Goal: Transaction & Acquisition: Subscribe to service/newsletter

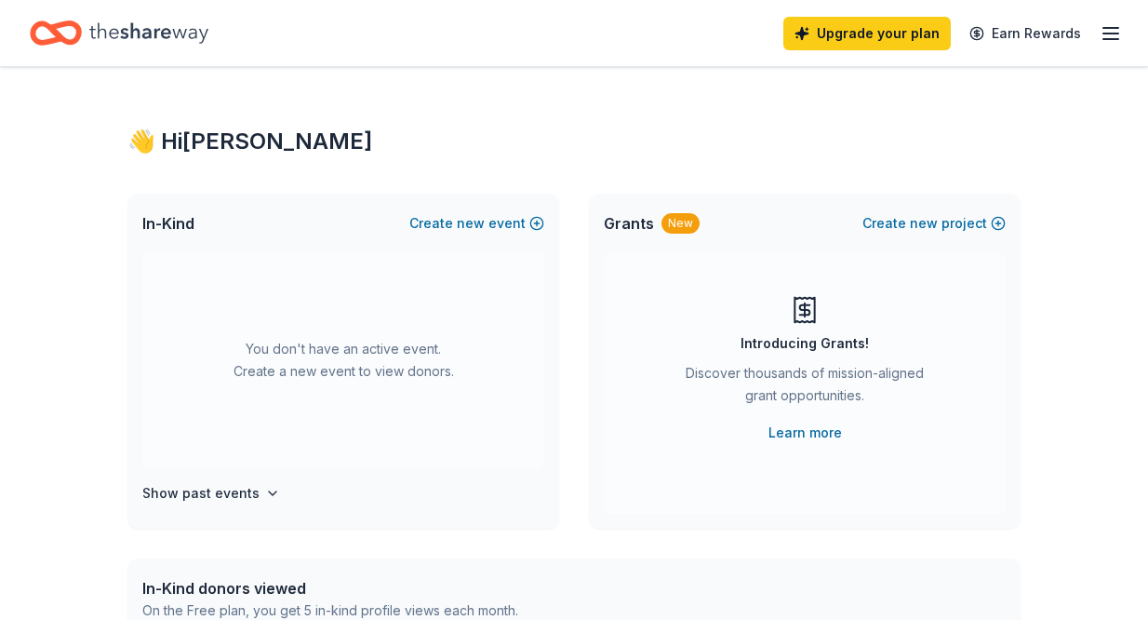
click at [1107, 41] on icon "button" at bounding box center [1111, 33] width 22 height 22
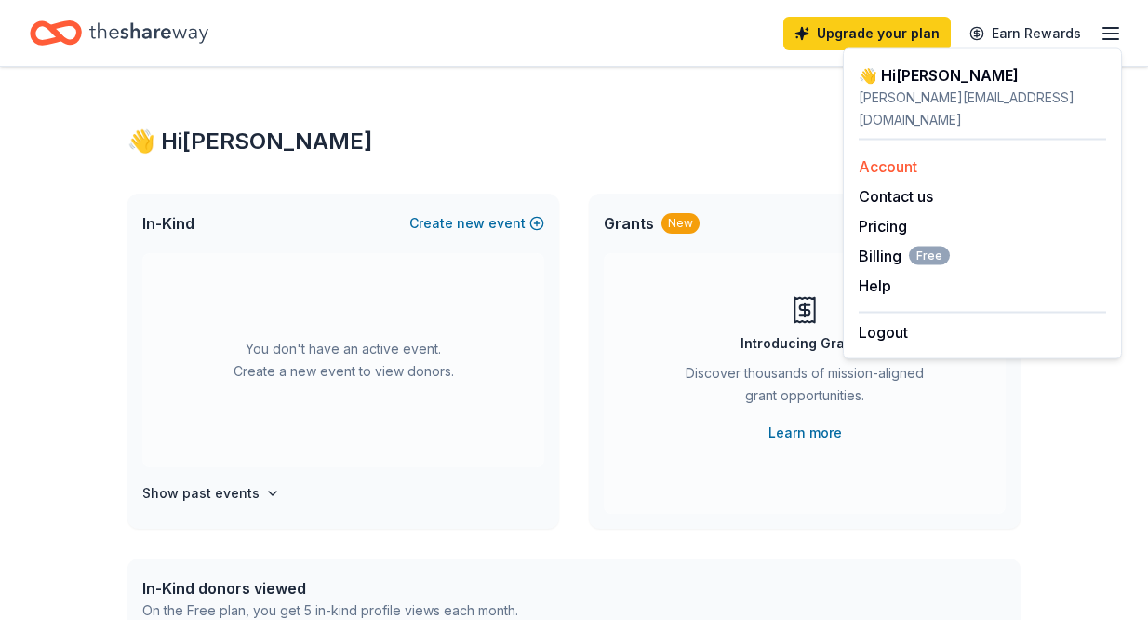
click at [910, 157] on link "Account" at bounding box center [888, 166] width 59 height 19
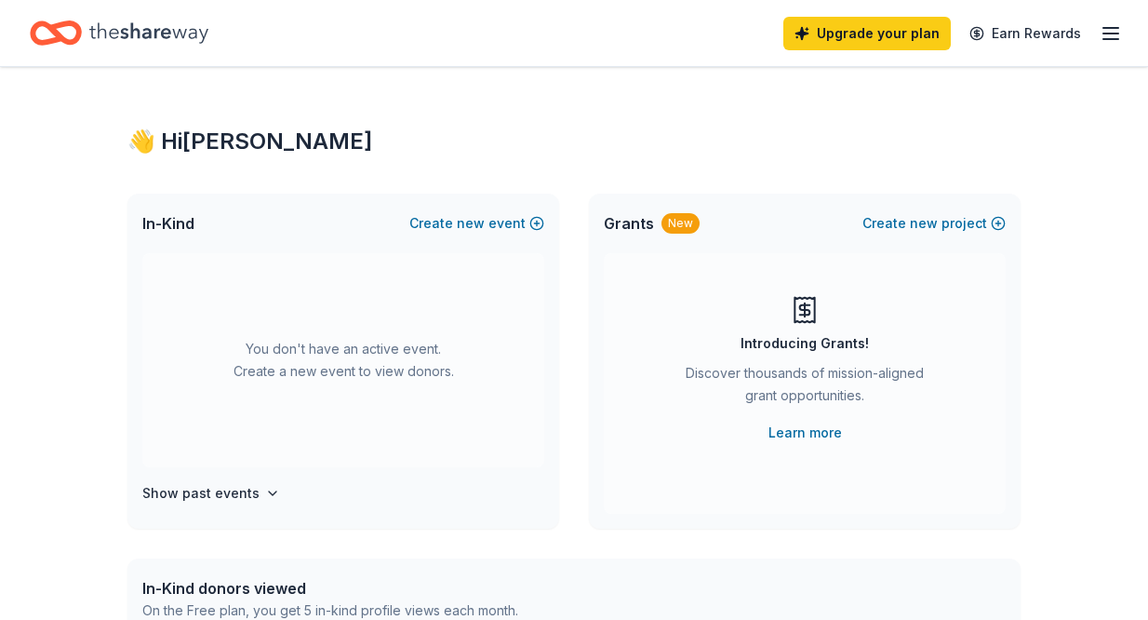
click at [1114, 32] on icon "button" at bounding box center [1111, 33] width 22 height 22
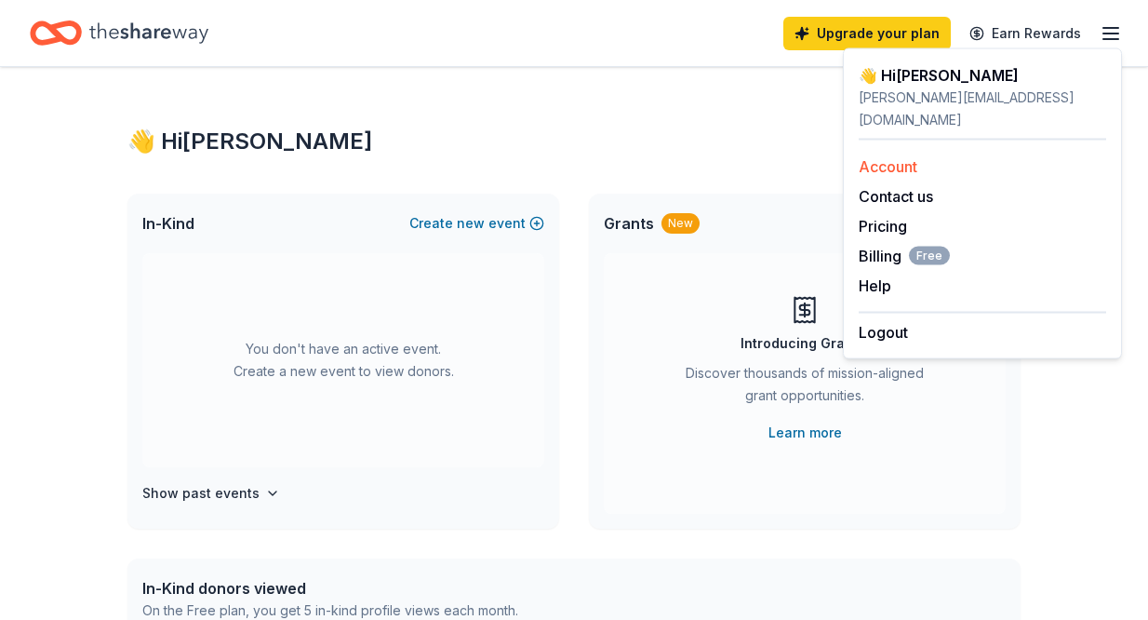
click at [908, 157] on link "Account" at bounding box center [888, 166] width 59 height 19
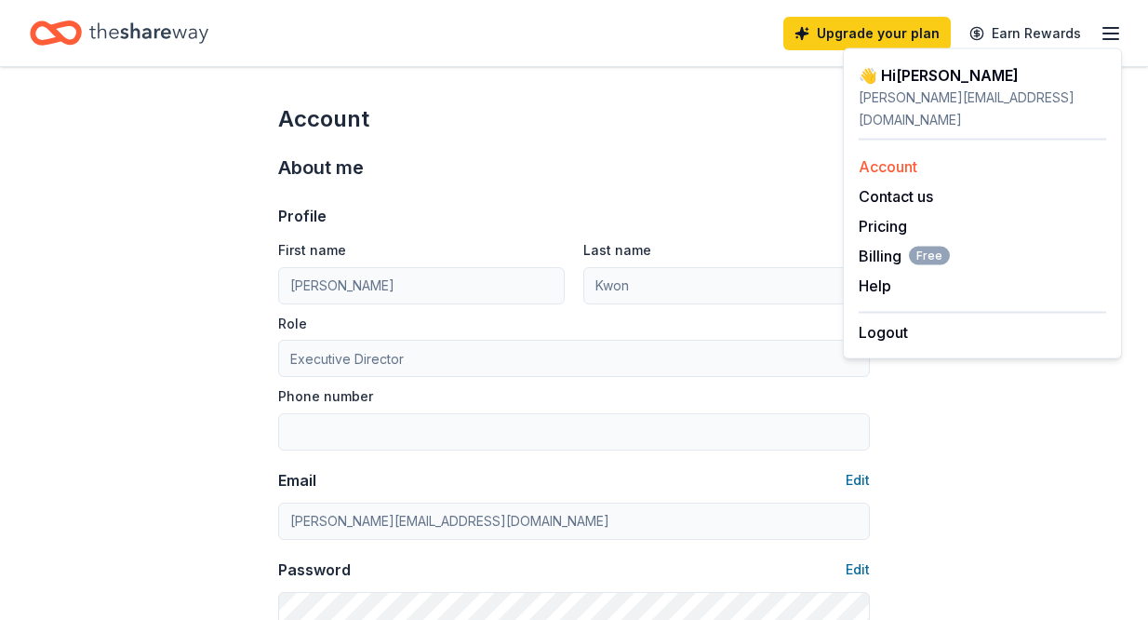
click at [889, 157] on link "Account" at bounding box center [888, 166] width 59 height 19
click at [690, 155] on div "About me" at bounding box center [574, 168] width 592 height 30
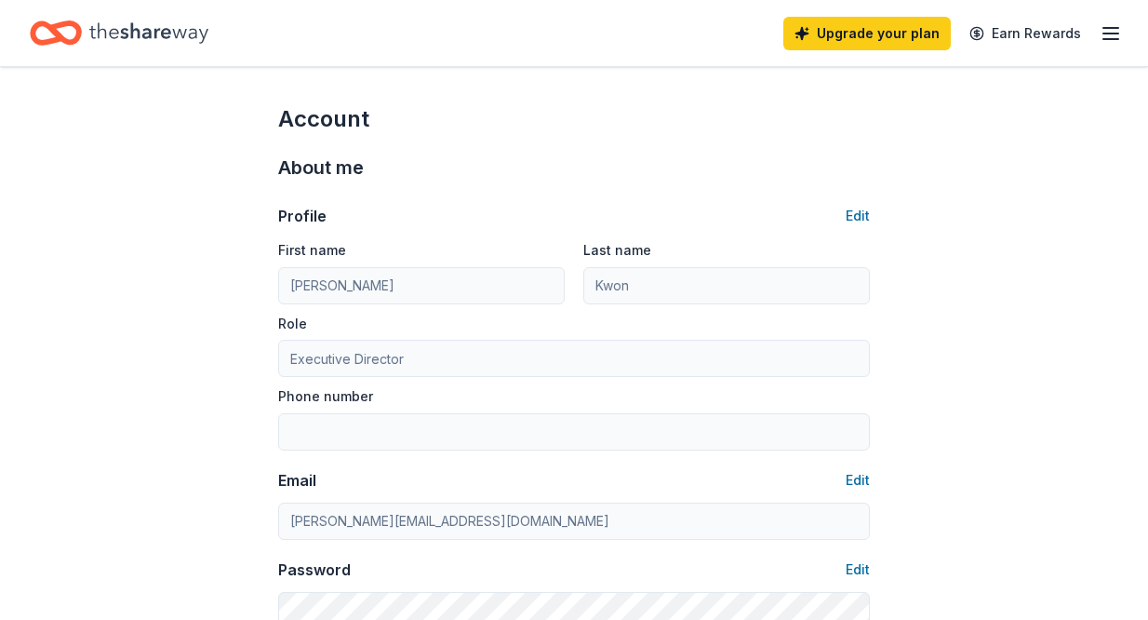
click at [48, 30] on icon "Home" at bounding box center [56, 33] width 52 height 44
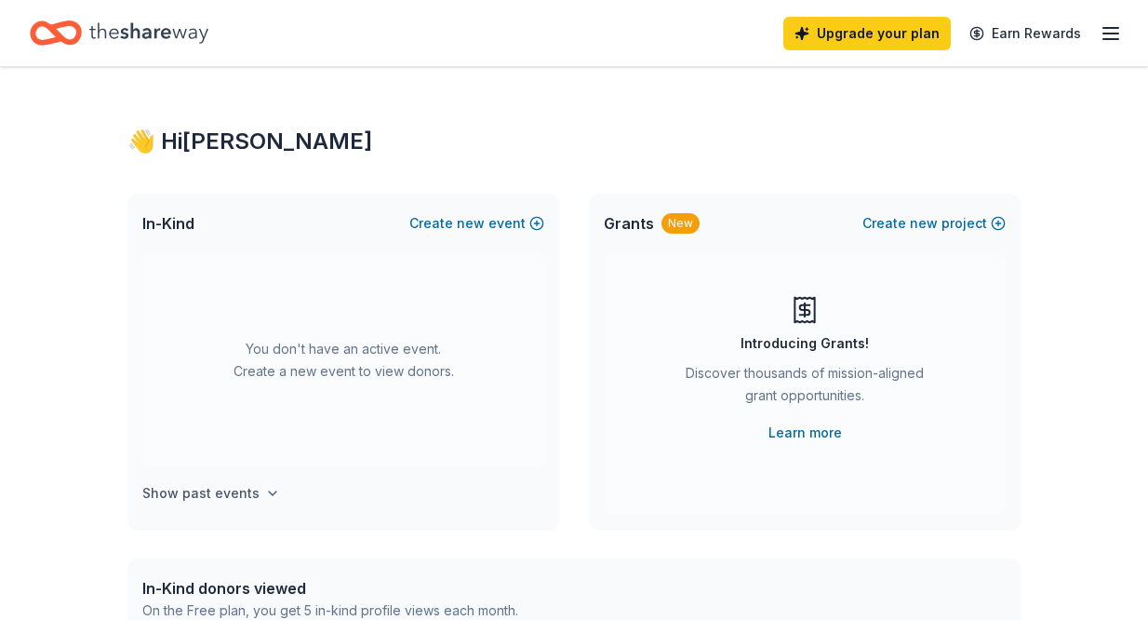
click at [253, 502] on button "Show past events" at bounding box center [211, 493] width 138 height 22
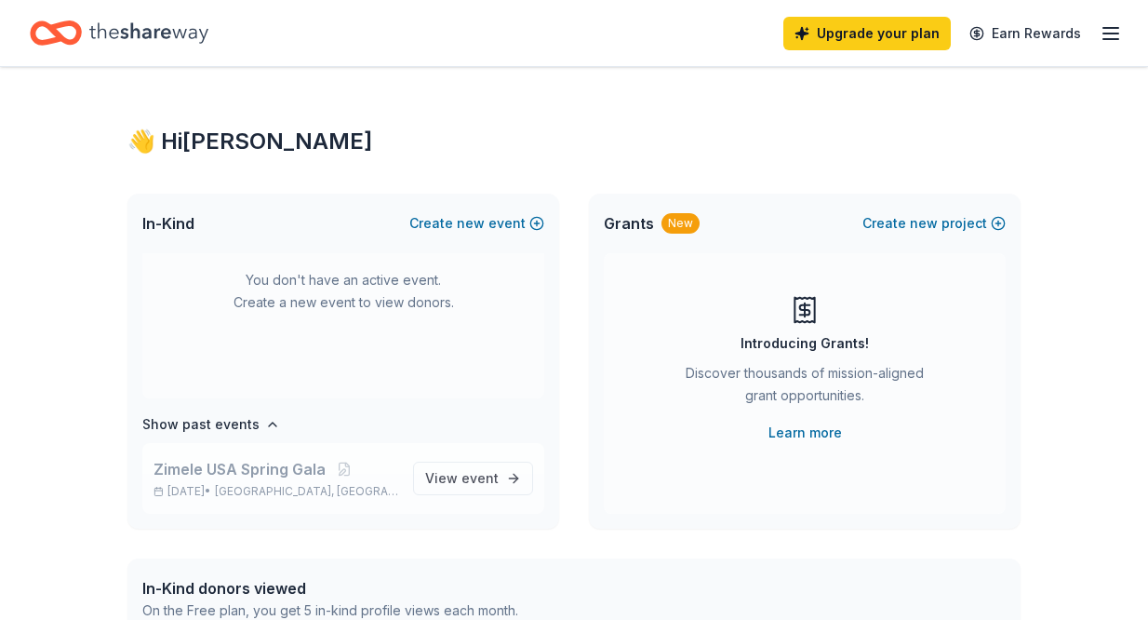
click at [305, 478] on span "Zimele USA Spring Gala" at bounding box center [240, 469] width 172 height 22
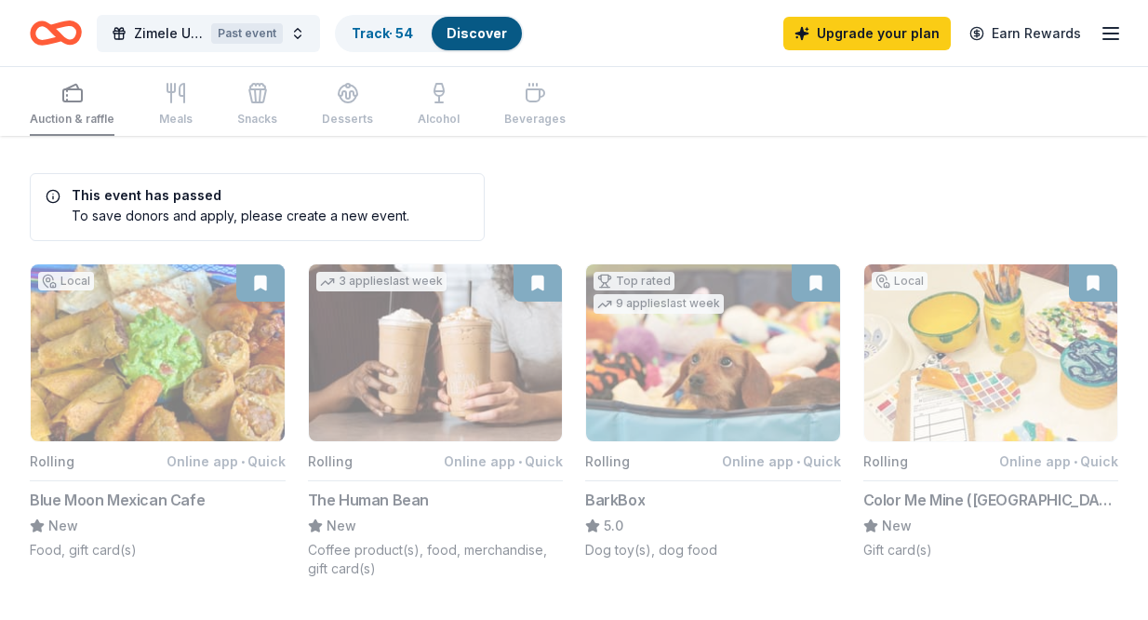
click at [477, 41] on div "Discover" at bounding box center [477, 33] width 90 height 33
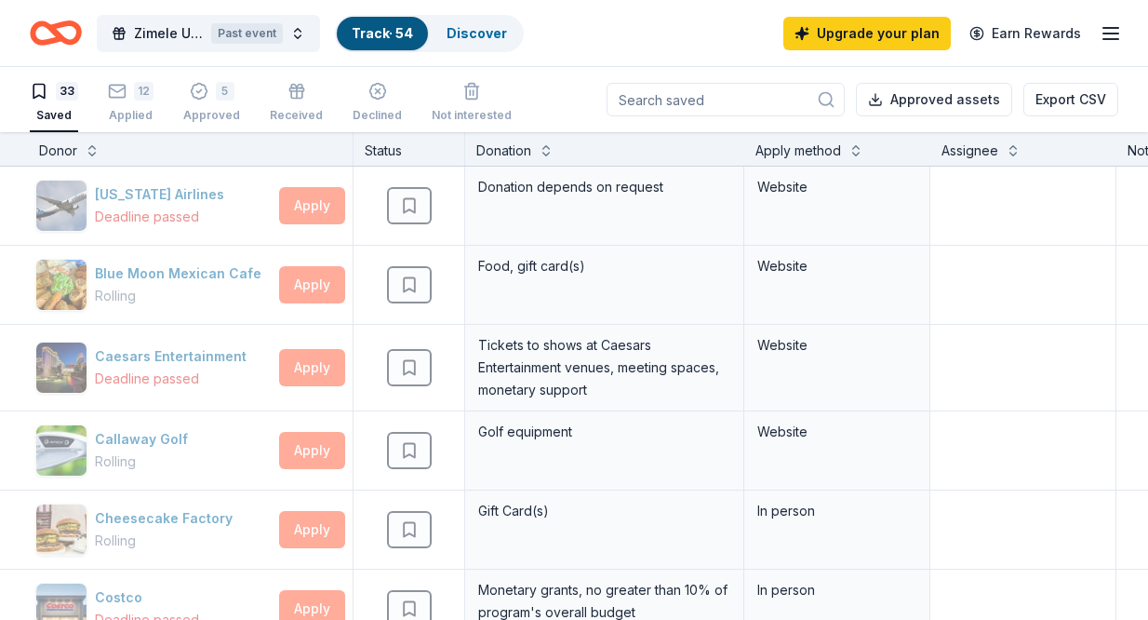
scroll to position [0, 2]
click at [499, 35] on link "Discover" at bounding box center [477, 33] width 60 height 16
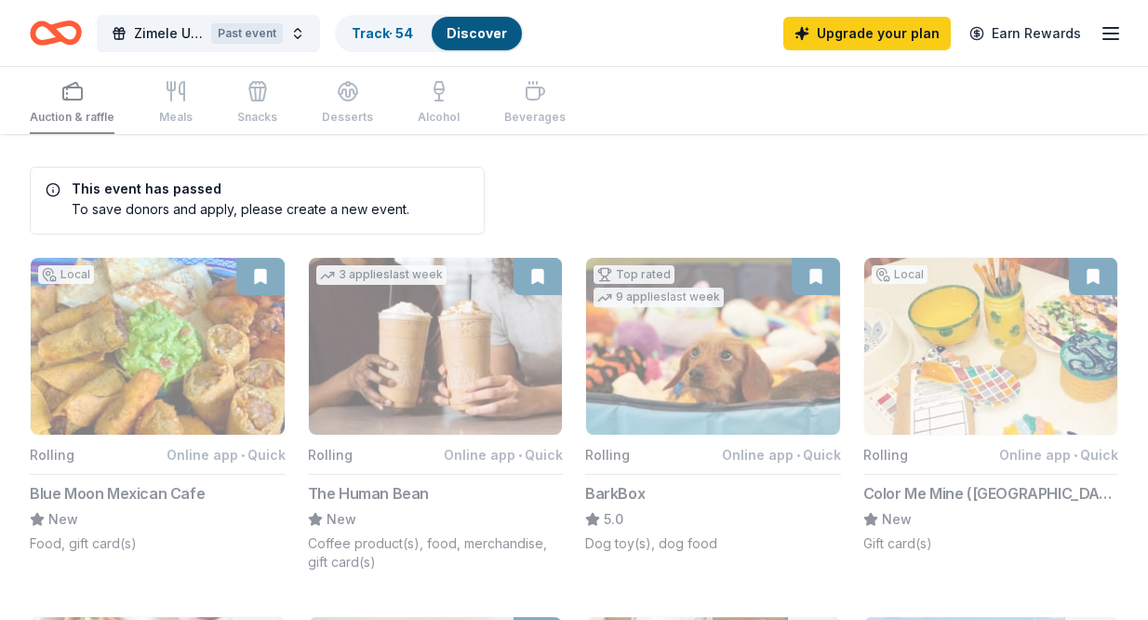
scroll to position [9, 0]
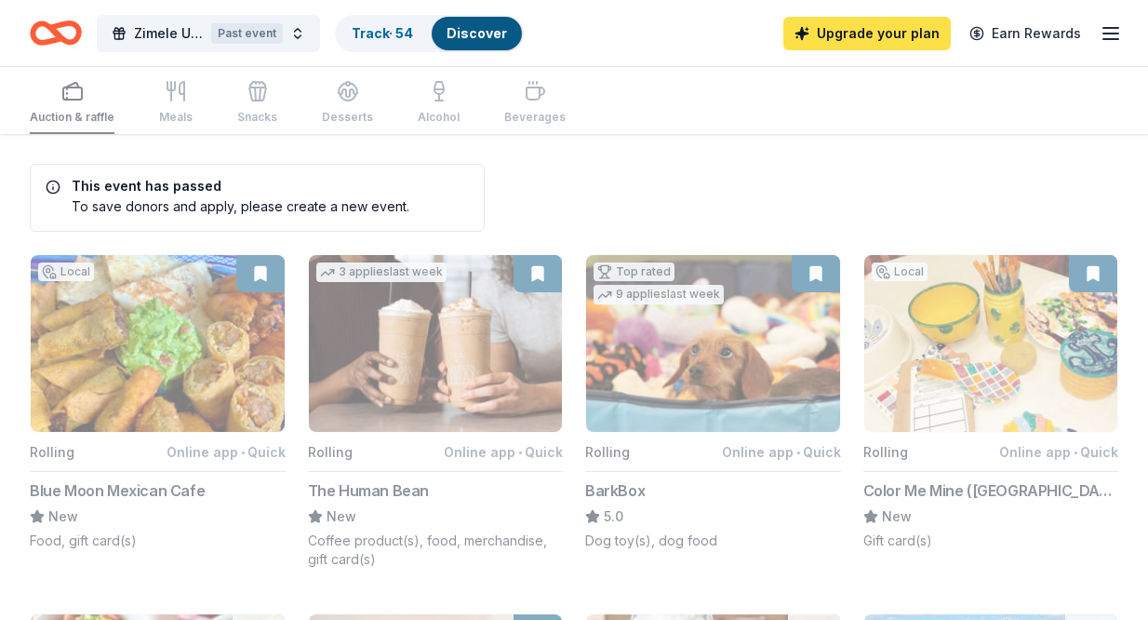
click at [904, 37] on link "Upgrade your plan" at bounding box center [866, 33] width 167 height 33
click at [883, 32] on link "Upgrade your plan" at bounding box center [866, 33] width 167 height 33
click at [865, 29] on link "Upgrade your plan" at bounding box center [866, 33] width 167 height 33
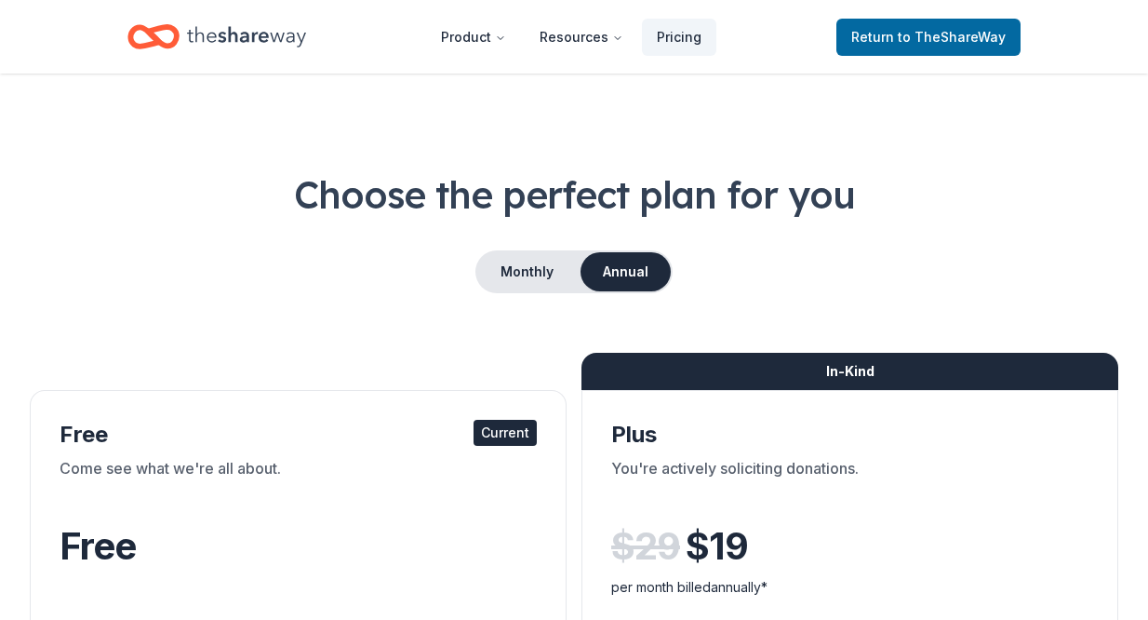
click at [931, 272] on div "Monthly Annual" at bounding box center [574, 271] width 1089 height 43
